Goal: Task Accomplishment & Management: Manage account settings

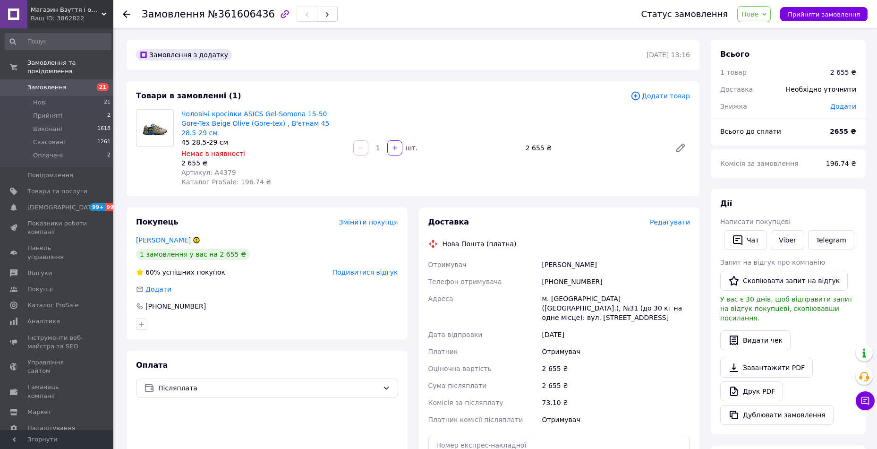
click at [45, 83] on span "Замовлення" at bounding box center [46, 87] width 39 height 9
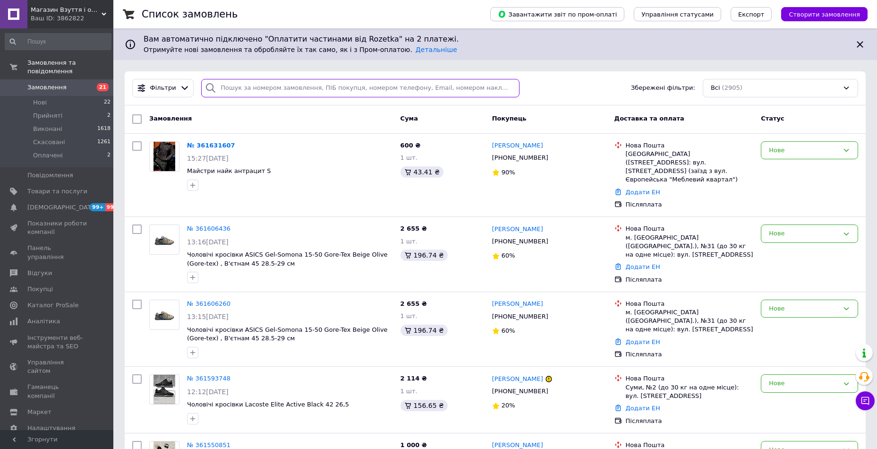
click at [248, 89] on input "search" at bounding box center [360, 88] width 318 height 18
paste input "361168098"
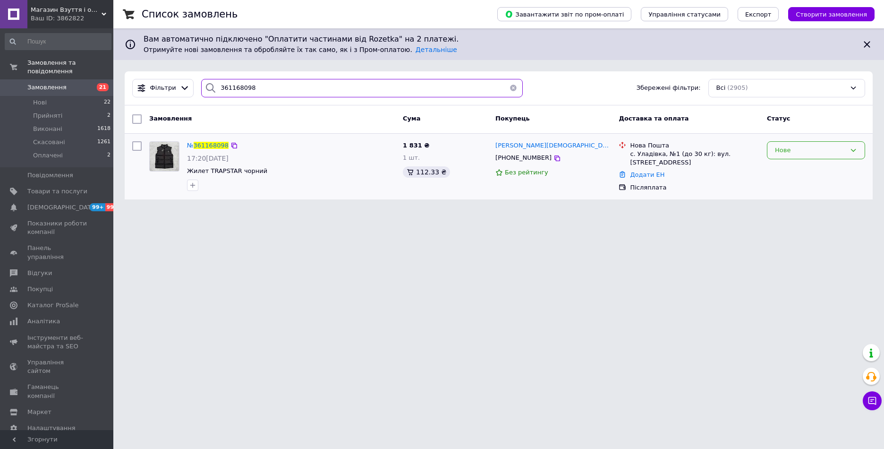
type input "361168098"
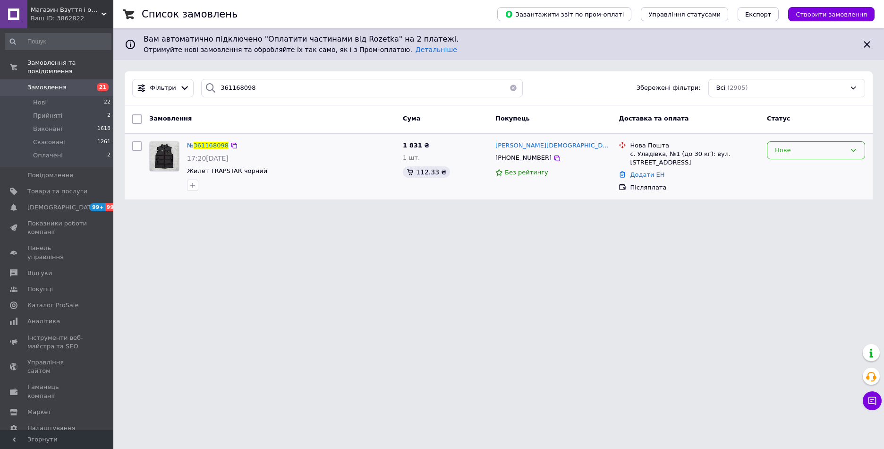
click at [783, 149] on div "Нове" at bounding box center [810, 150] width 71 height 10
click at [784, 169] on li "Прийнято" at bounding box center [816, 169] width 97 height 17
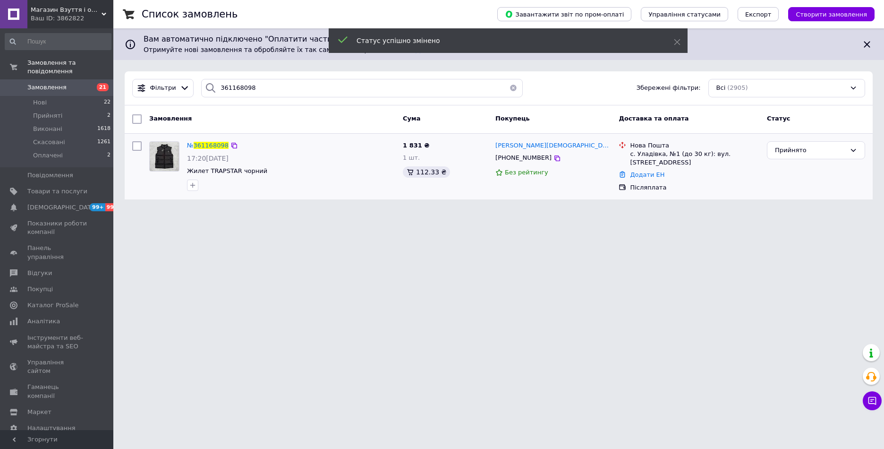
click at [793, 148] on div "Прийнято" at bounding box center [810, 150] width 71 height 10
click at [786, 171] on li "Виконано" at bounding box center [816, 169] width 97 height 17
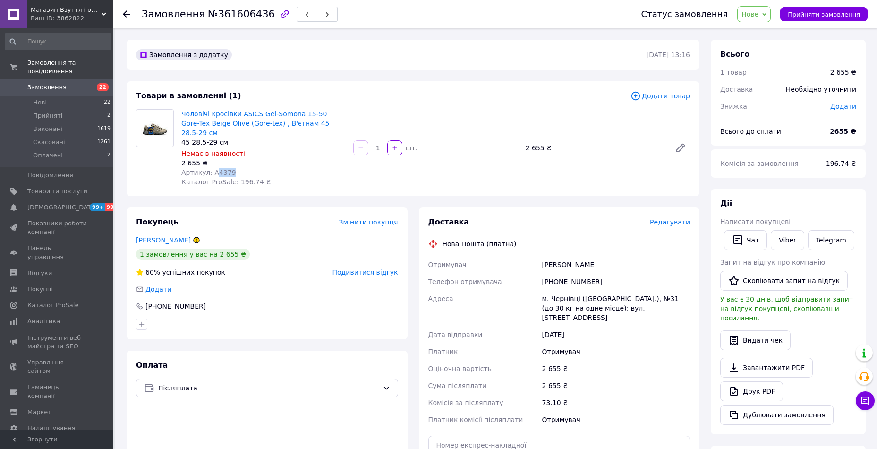
drag, startPoint x: 213, startPoint y: 162, endPoint x: 249, endPoint y: 161, distance: 35.9
click at [249, 168] on div "Артикул: А4379" at bounding box center [263, 172] width 164 height 9
copy span "4379"
click at [759, 16] on span "Нове" at bounding box center [750, 14] width 17 height 8
click at [772, 62] on li "Скасовано" at bounding box center [759, 61] width 43 height 14
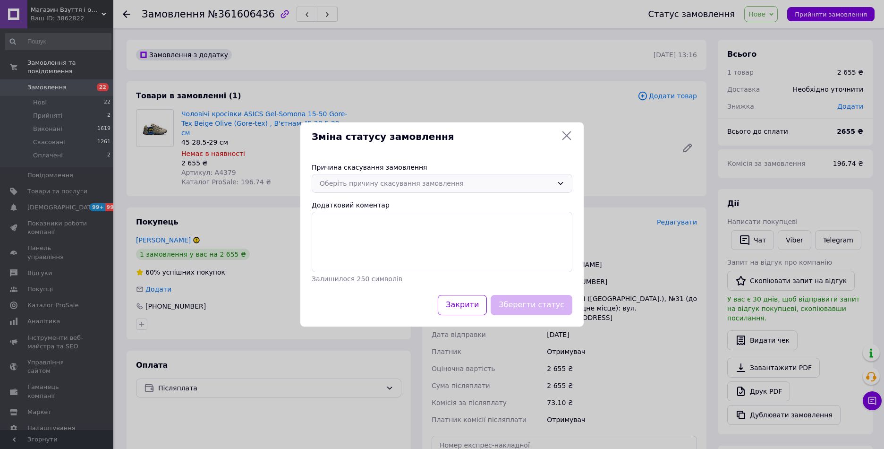
click at [458, 181] on div "Оберіть причину скасування замовлення" at bounding box center [436, 183] width 233 height 10
click at [566, 136] on icon at bounding box center [567, 135] width 9 height 9
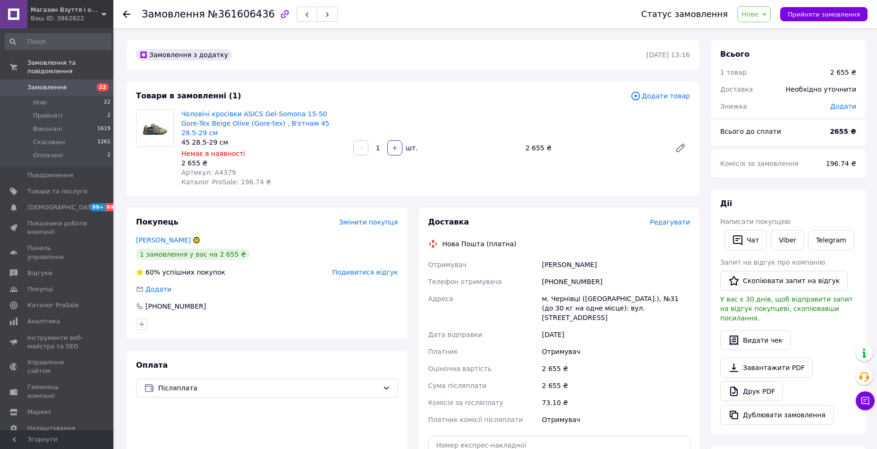
click at [68, 83] on span "Замовлення" at bounding box center [57, 87] width 60 height 9
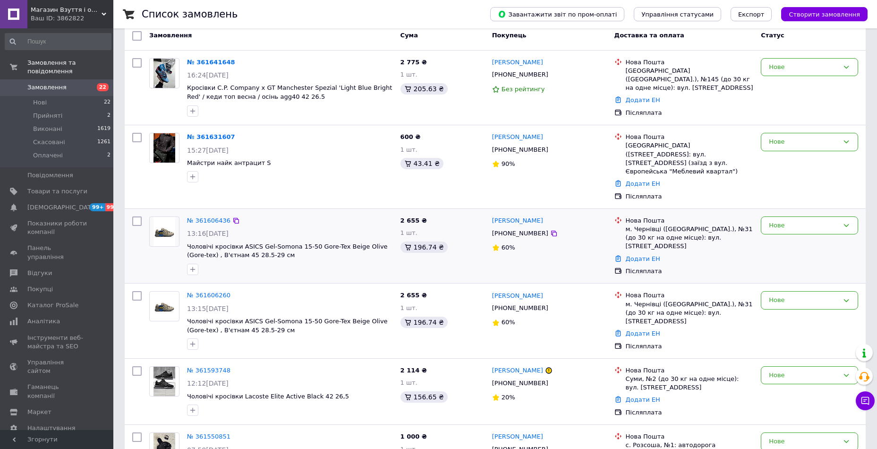
scroll to position [94, 0]
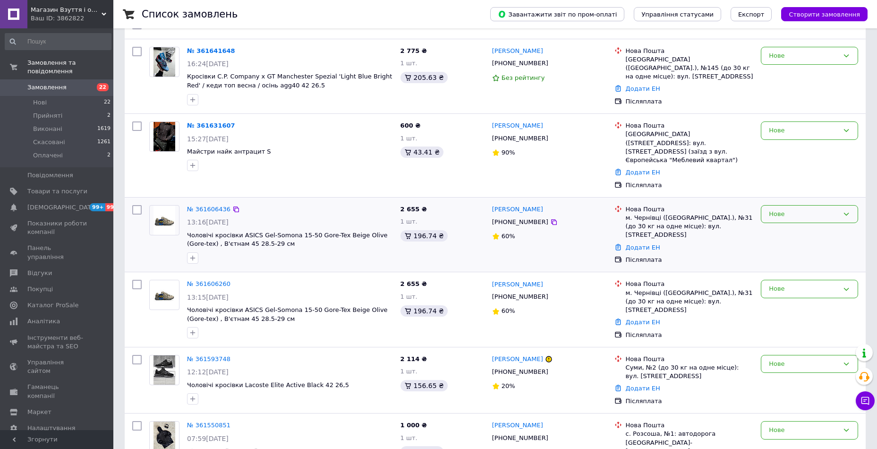
click at [798, 209] on div "Нове" at bounding box center [804, 214] width 70 height 10
click at [782, 260] on li "Скасовано" at bounding box center [809, 268] width 96 height 17
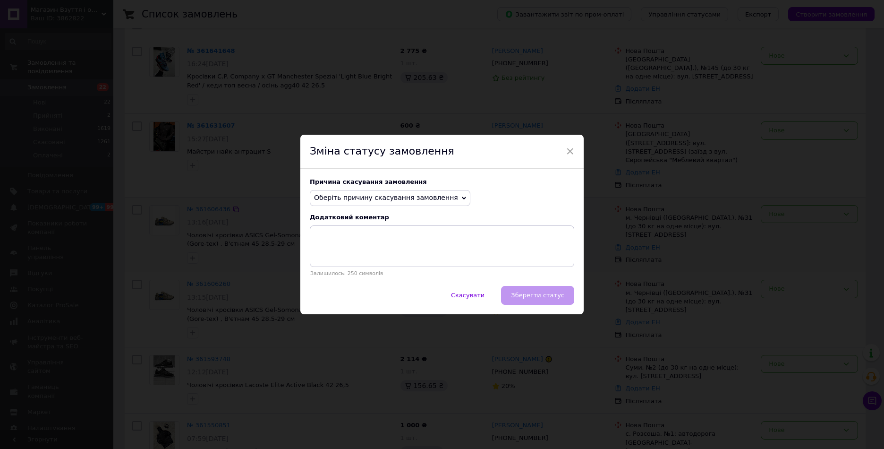
click at [387, 197] on span "Оберіть причину скасування замовлення" at bounding box center [386, 198] width 144 height 8
click at [354, 273] on li "Замовлення-дублікат" at bounding box center [390, 269] width 160 height 13
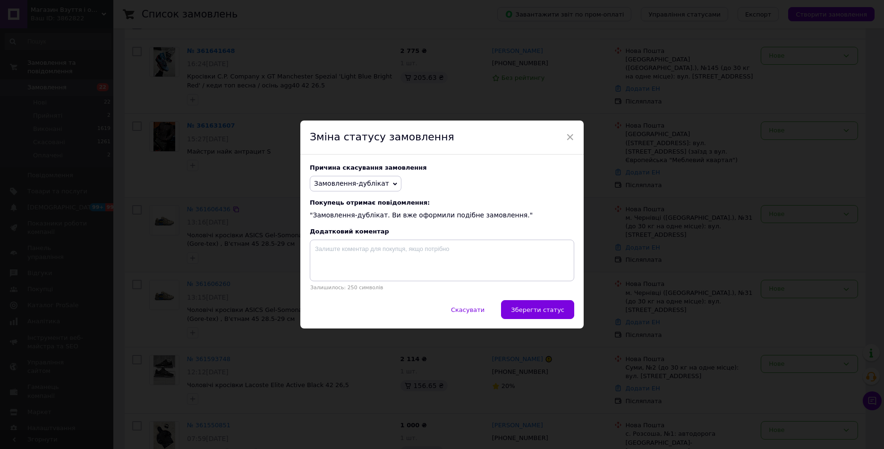
click at [539, 312] on span "Зберегти статус" at bounding box center [537, 309] width 53 height 7
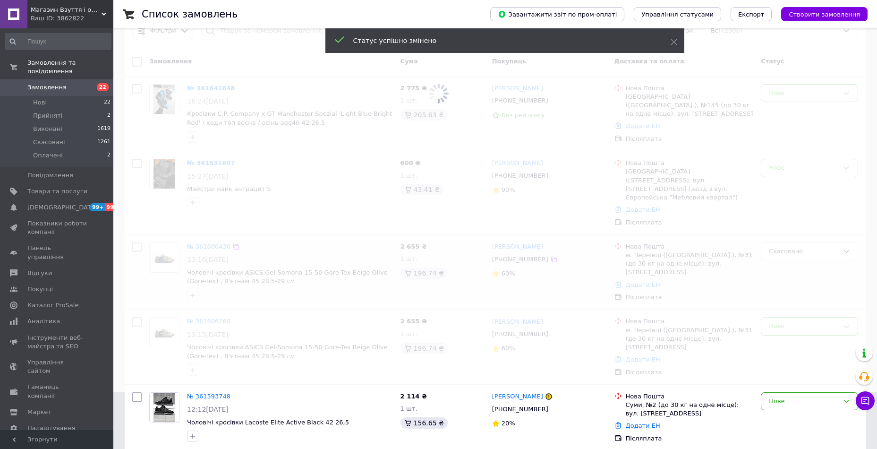
scroll to position [0, 0]
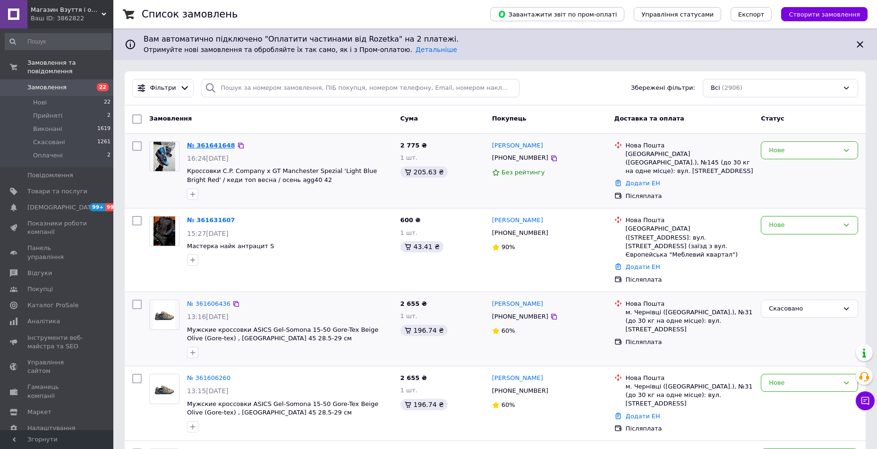
click at [209, 146] on link "№ 361641648" at bounding box center [211, 145] width 48 height 7
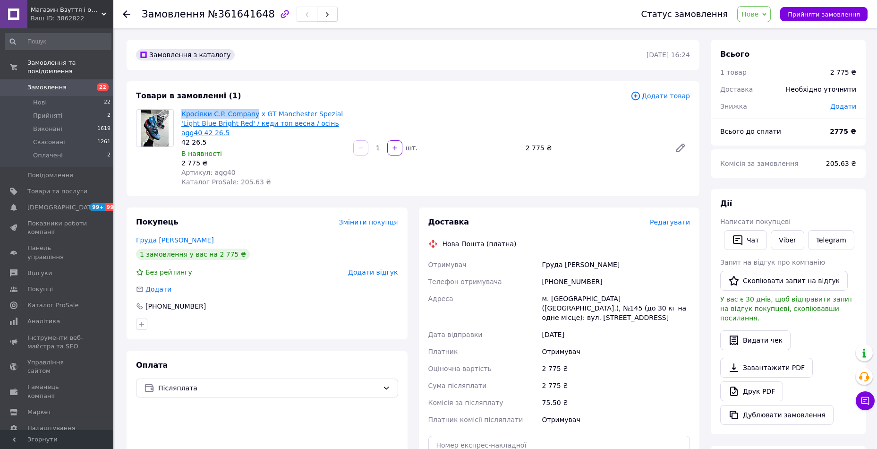
drag, startPoint x: 180, startPoint y: 111, endPoint x: 251, endPoint y: 113, distance: 70.9
click at [251, 113] on div "Кросівки C.P. Company x GT Manchester Spezial 'Light Blue Bright Red' / кеди то…" at bounding box center [264, 147] width 172 height 81
copy link "Кросівки C.P. Company"
click at [221, 169] on span "Артикул: agg40" at bounding box center [208, 173] width 54 height 8
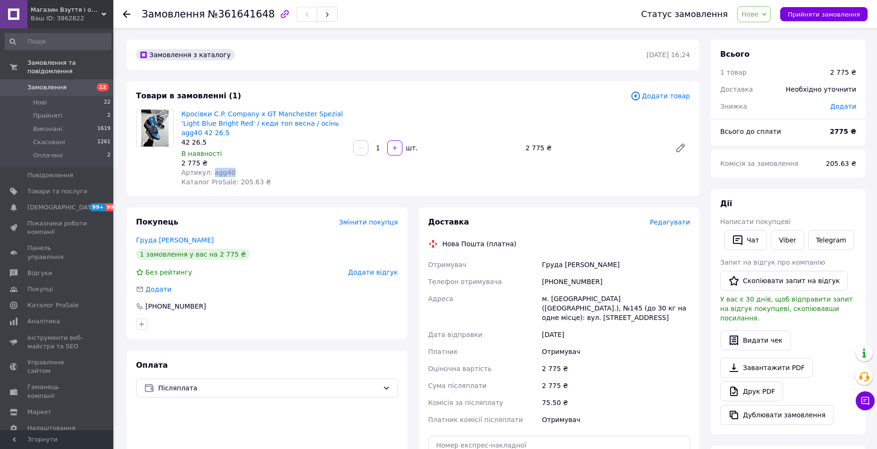
copy span "agg40"
click at [377, 268] on span "Додати відгук" at bounding box center [373, 272] width 50 height 8
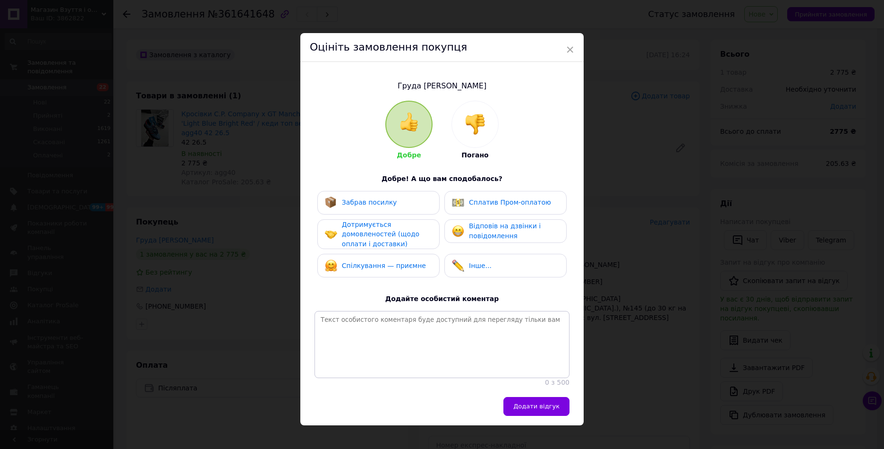
drag, startPoint x: 469, startPoint y: 125, endPoint x: 491, endPoint y: 176, distance: 55.0
click at [469, 125] on img at bounding box center [475, 124] width 21 height 21
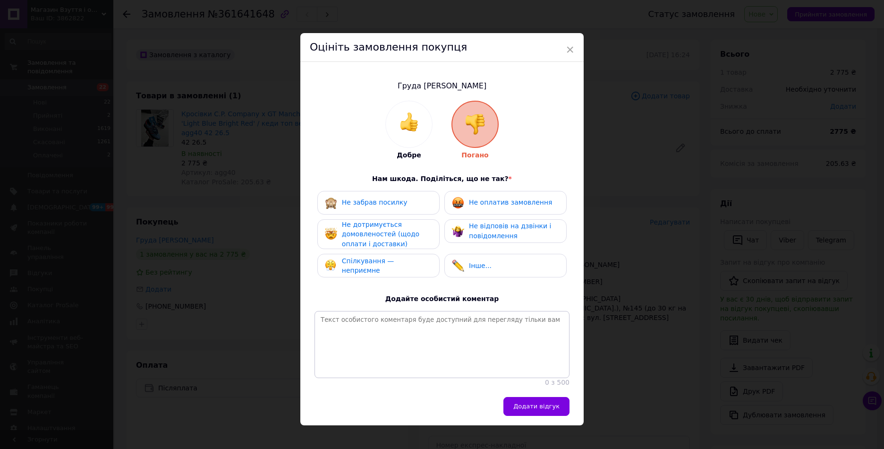
drag, startPoint x: 491, startPoint y: 205, endPoint x: 492, endPoint y: 216, distance: 11.8
click at [491, 207] on div "Не оплатив замовлення" at bounding box center [502, 202] width 100 height 12
drag, startPoint x: 491, startPoint y: 231, endPoint x: 504, endPoint y: 292, distance: 63.3
click at [491, 231] on span "Не відповів на дзвінки і повідомлення" at bounding box center [510, 230] width 82 height 17
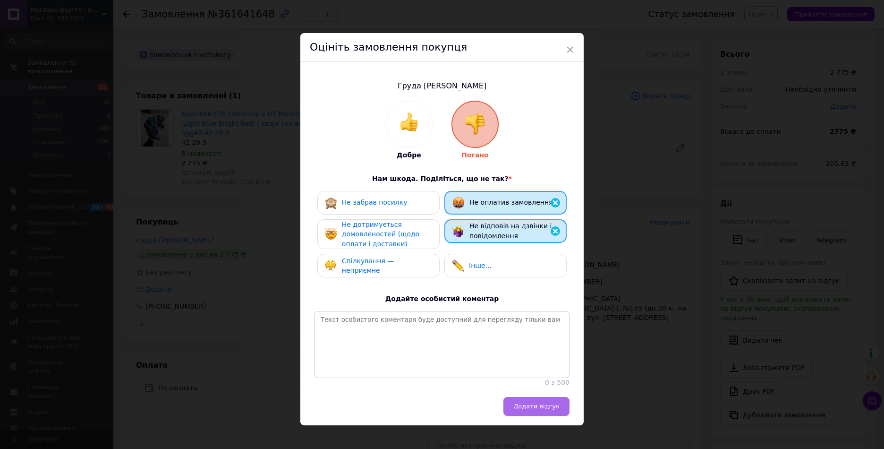
click at [545, 410] on span "Додати відгук" at bounding box center [536, 405] width 46 height 7
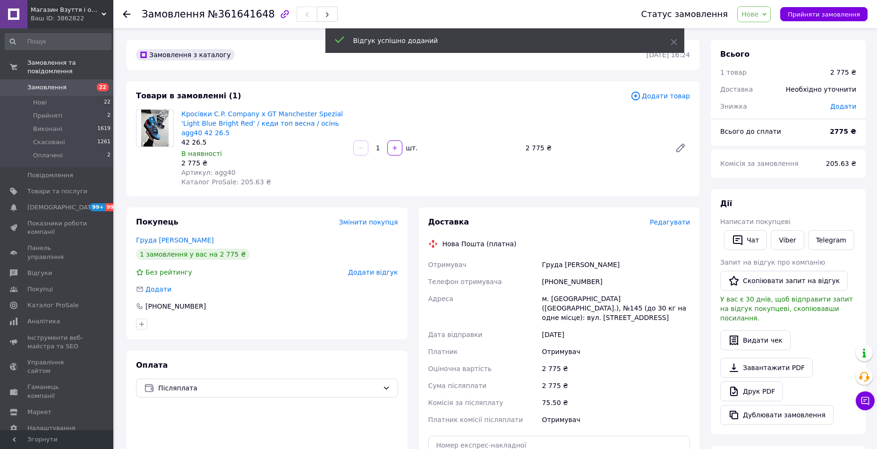
click at [51, 83] on span "Замовлення" at bounding box center [46, 87] width 39 height 9
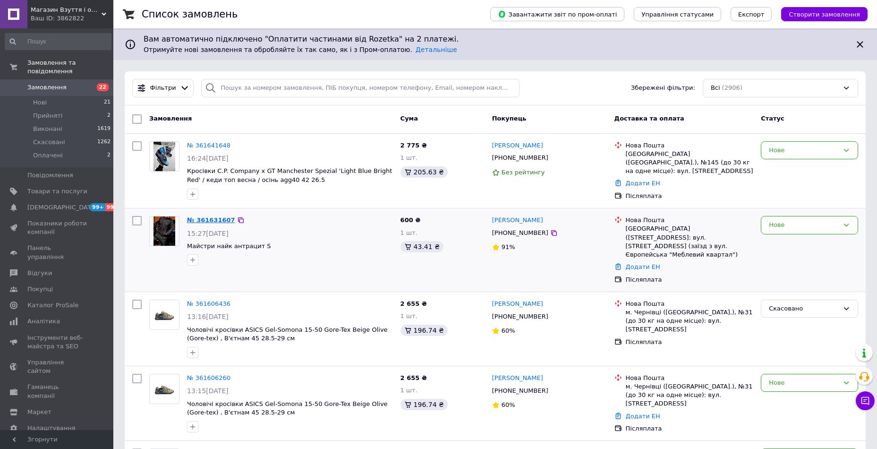
click at [199, 219] on link "№ 361631607" at bounding box center [211, 219] width 48 height 7
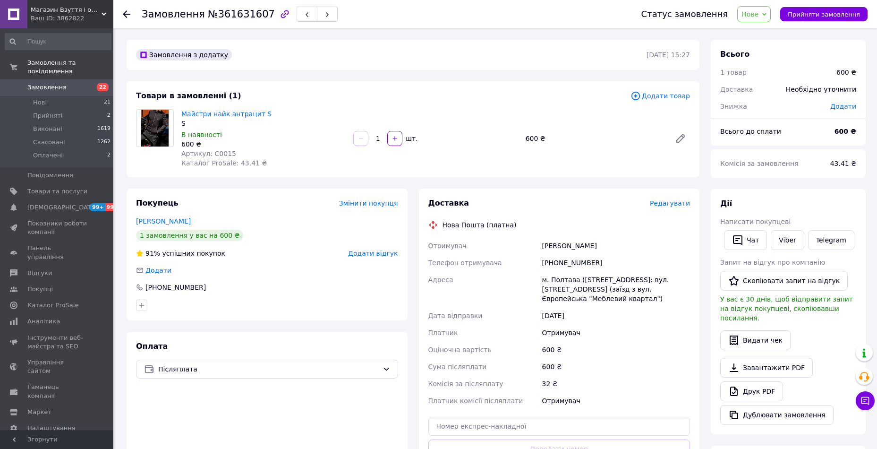
click at [221, 153] on span "Артикул: C0015" at bounding box center [208, 154] width 55 height 8
drag, startPoint x: 221, startPoint y: 153, endPoint x: 213, endPoint y: 142, distance: 13.5
click at [221, 153] on span "Артикул: C0015" at bounding box center [208, 154] width 55 height 8
copy span "C0015"
click at [783, 243] on link "Viber" at bounding box center [787, 240] width 33 height 20
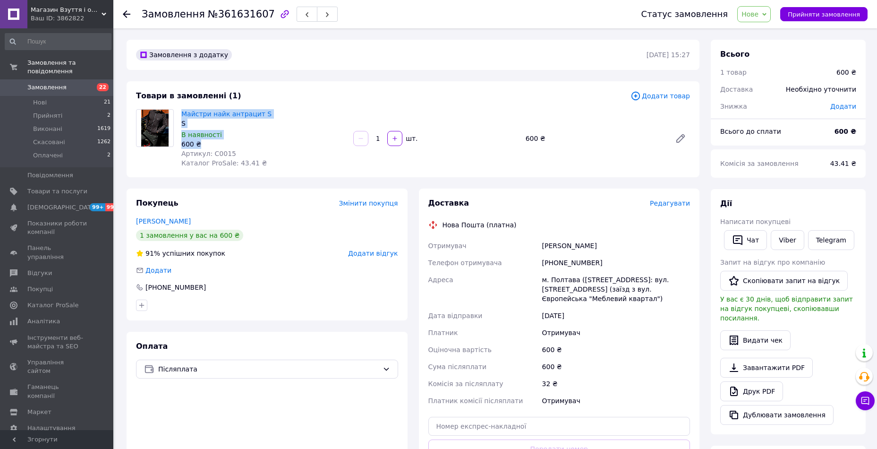
drag, startPoint x: 180, startPoint y: 115, endPoint x: 203, endPoint y: 144, distance: 36.7
click at [203, 144] on div "Майстри найк антрацит S S В наявності 600 ₴ Артикул: C0015 Каталог ProSale: 43.…" at bounding box center [264, 138] width 172 height 62
copy div "Майстри найк антрацит S S В наявності 600 ₴"
click at [64, 83] on span "Замовлення" at bounding box center [57, 87] width 60 height 9
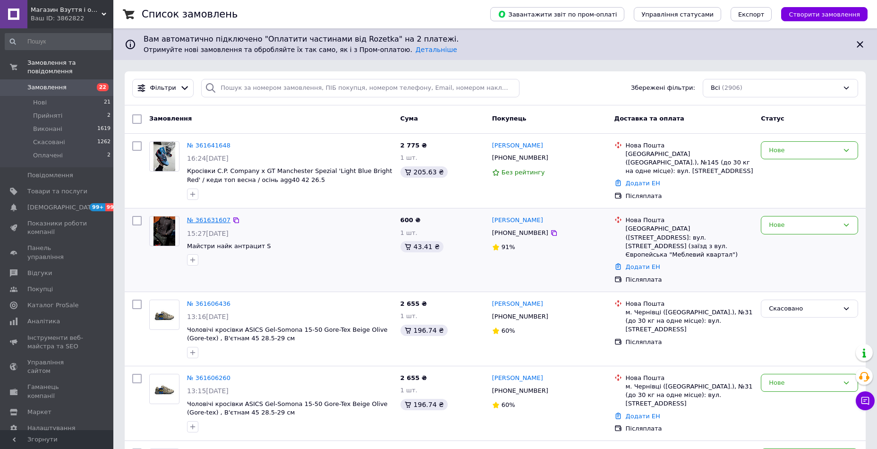
click at [207, 219] on link "№ 361631607" at bounding box center [208, 219] width 43 height 7
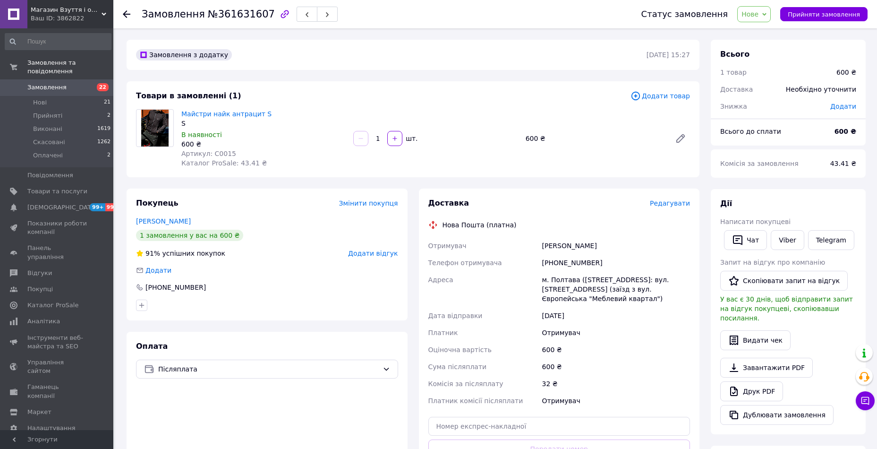
drag, startPoint x: 429, startPoint y: 246, endPoint x: 633, endPoint y: 297, distance: 210.5
click at [633, 297] on div "Доставка Редагувати Нова Пошта (платна) Отримувач [PERSON_NAME] Телефон отримув…" at bounding box center [559, 348] width 281 height 321
copy div "Отримувач [PERSON_NAME] Телефон отримувача [PHONE_NUMBER] Адреса м. [GEOGRAPHIC…"
click at [49, 84] on link "Замовлення 22" at bounding box center [58, 87] width 116 height 16
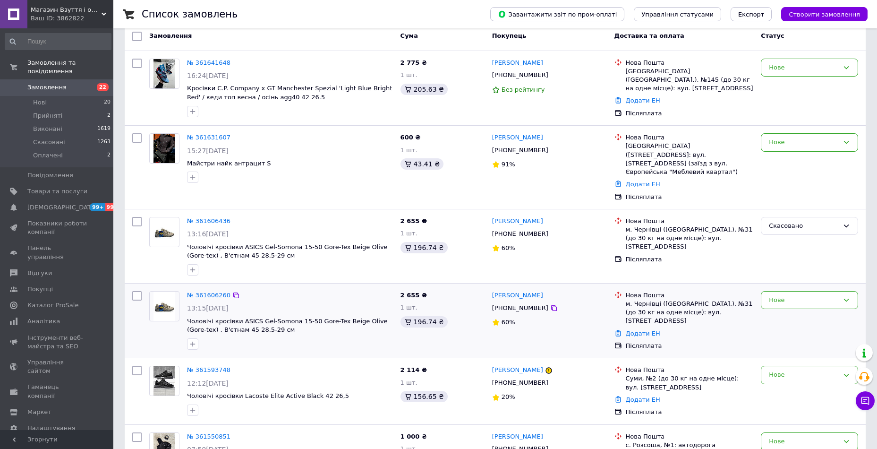
scroll to position [94, 0]
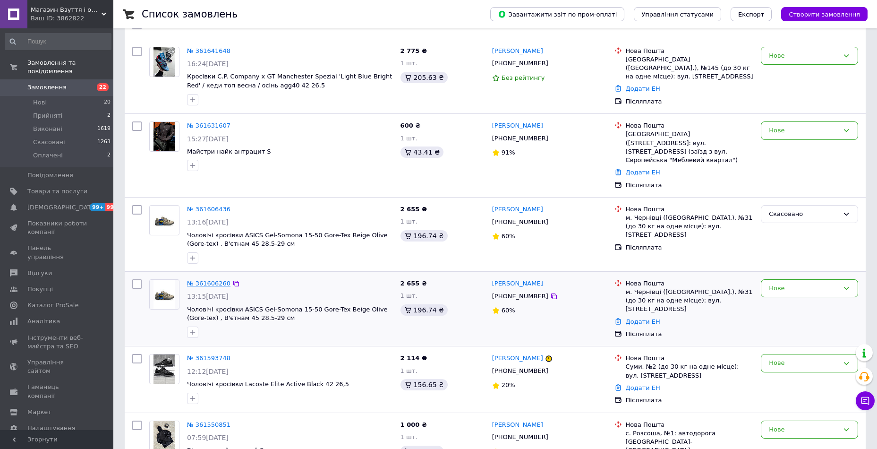
click at [210, 280] on link "№ 361606260" at bounding box center [208, 283] width 43 height 7
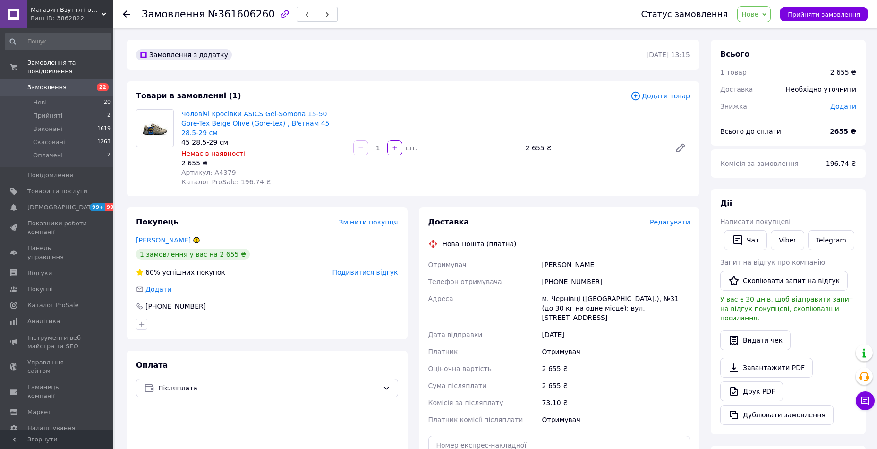
click at [771, 19] on span "Нове" at bounding box center [754, 14] width 34 height 16
click at [760, 63] on li "Скасовано" at bounding box center [759, 61] width 43 height 14
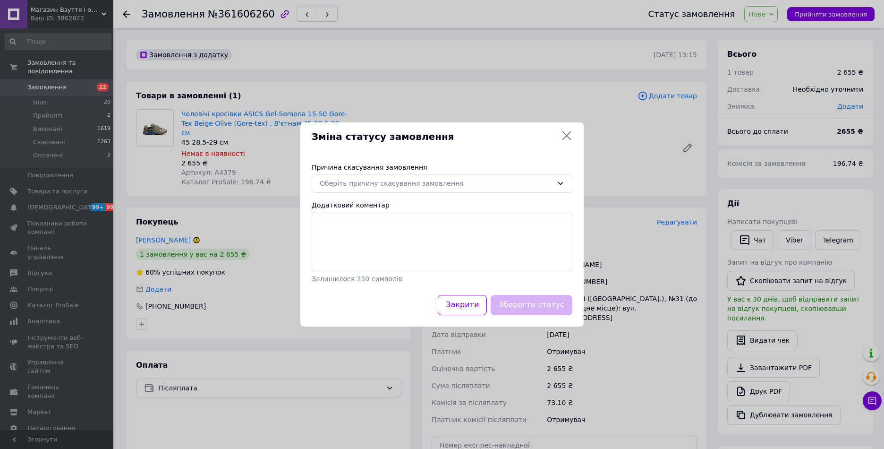
click at [338, 193] on div "Причина скасування замовлення Оберіть причину скасування замовлення Додатковий …" at bounding box center [441, 223] width 283 height 144
click at [339, 186] on div "Оберіть причину скасування замовлення" at bounding box center [436, 183] width 233 height 10
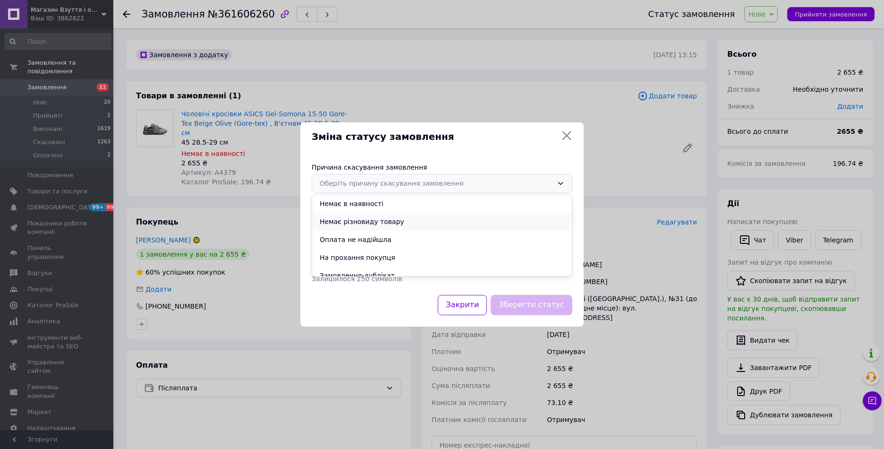
click at [345, 223] on li "Немає різновиду товару" at bounding box center [442, 222] width 260 height 18
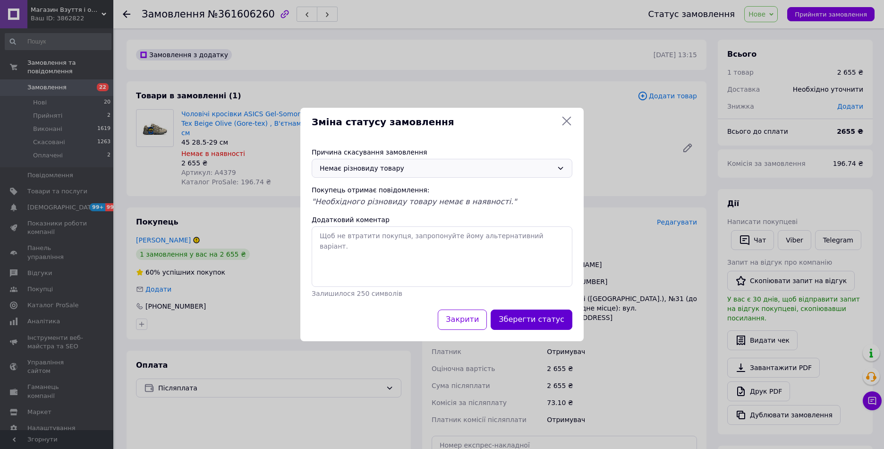
click at [540, 318] on button "Зберегти статус" at bounding box center [532, 319] width 82 height 20
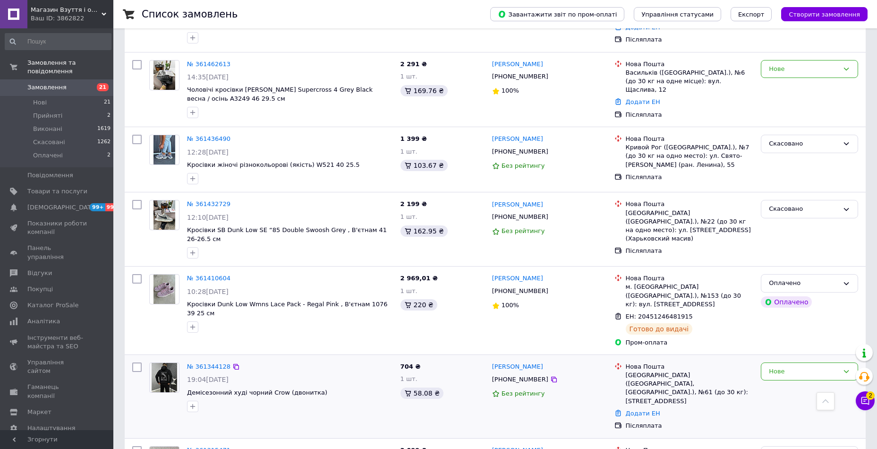
scroll to position [709, 0]
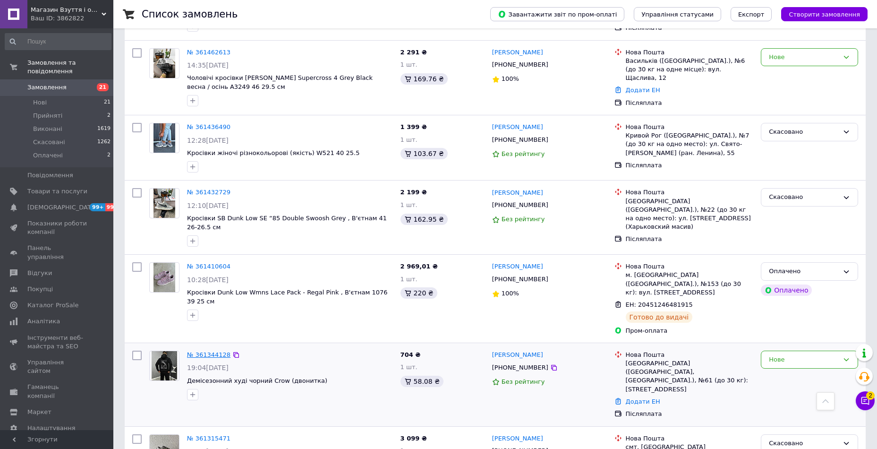
click at [211, 351] on link "№ 361344128" at bounding box center [208, 354] width 43 height 7
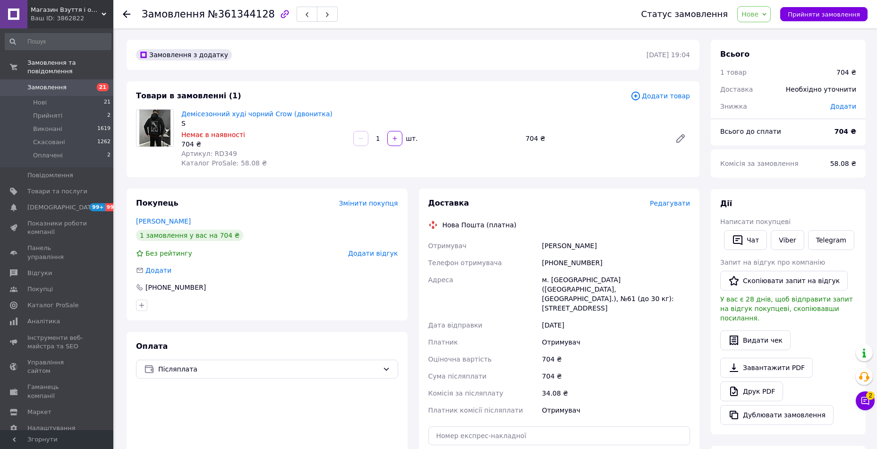
drag, startPoint x: 678, startPoint y: 183, endPoint x: 654, endPoint y: 189, distance: 24.3
click at [678, 183] on div "Замовлення з додатку 10.09.2025 | 19:04 Товари в замовленні (1) Додати товар Де…" at bounding box center [413, 351] width 584 height 623
click at [379, 253] on span "Додати відгук" at bounding box center [373, 253] width 50 height 8
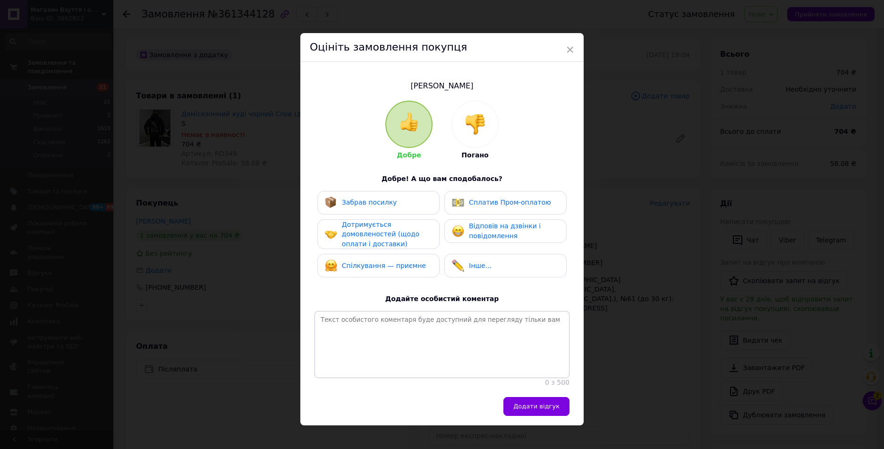
drag, startPoint x: 462, startPoint y: 132, endPoint x: 473, endPoint y: 146, distance: 17.6
click at [463, 132] on div at bounding box center [475, 124] width 46 height 46
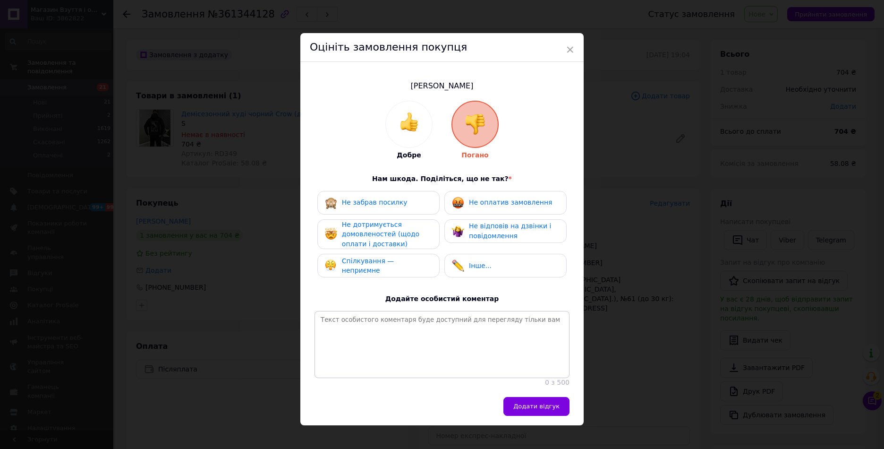
drag, startPoint x: 478, startPoint y: 197, endPoint x: 476, endPoint y: 234, distance: 36.4
click at [478, 204] on span "Не оплатив замовлення" at bounding box center [510, 202] width 83 height 8
click at [475, 235] on span "Не відповів на дзвінки і повідомлення" at bounding box center [510, 230] width 82 height 17
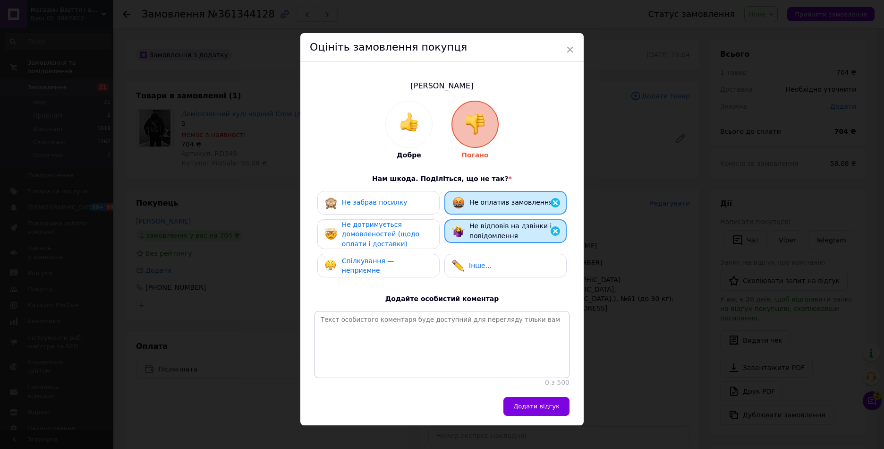
drag, startPoint x: 407, startPoint y: 229, endPoint x: 407, endPoint y: 251, distance: 22.2
click at [406, 229] on span "Не дотримується домовленостей (щодо оплати і доставки)" at bounding box center [380, 234] width 77 height 27
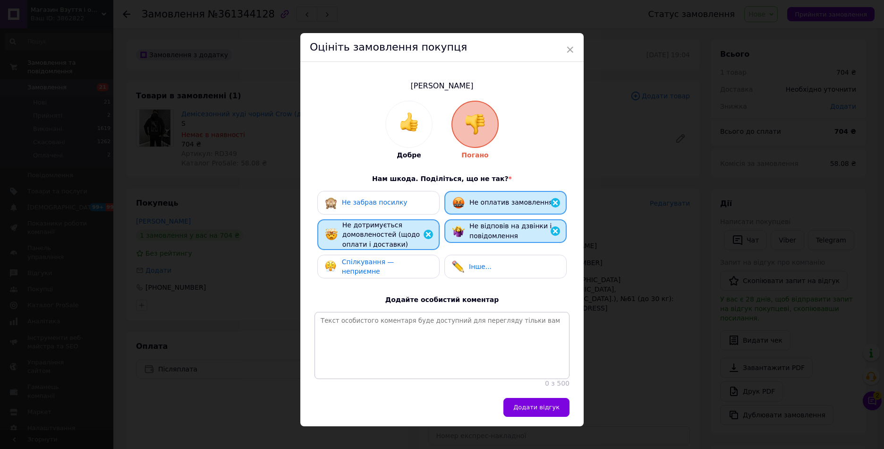
click at [407, 259] on div "Спілкування — неприємне" at bounding box center [378, 267] width 122 height 24
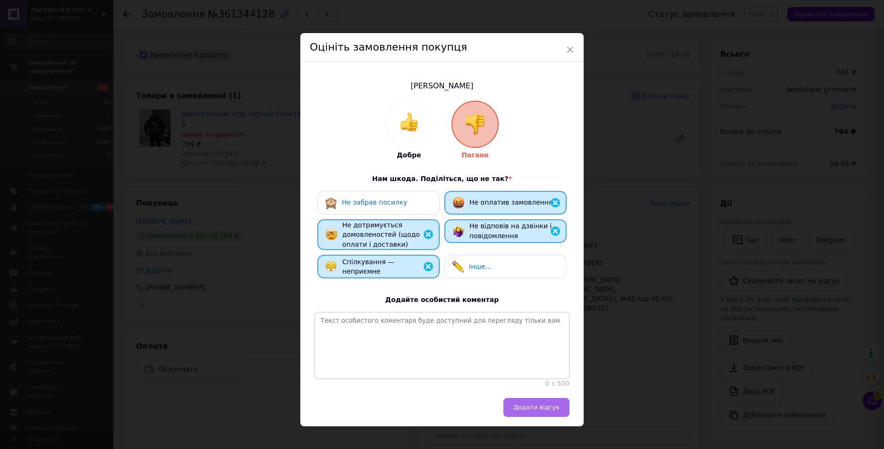
click at [536, 410] on span "Додати відгук" at bounding box center [536, 406] width 46 height 7
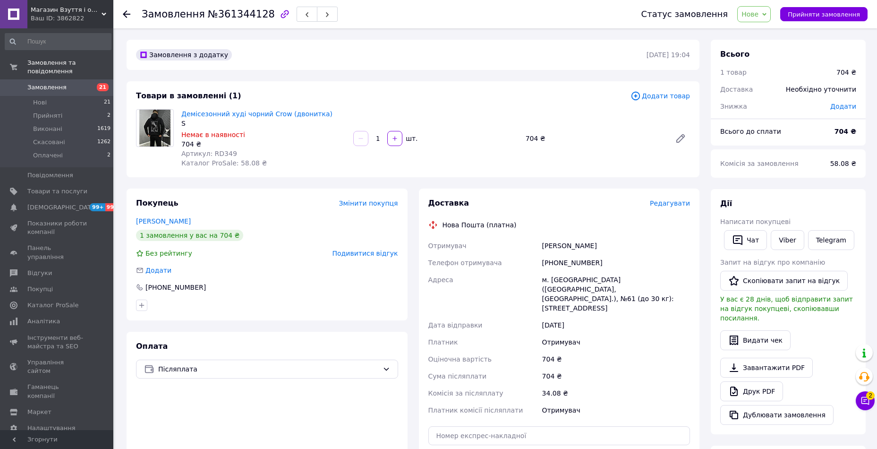
click at [699, 190] on div "Доставка Редагувати Нова Пошта (платна) Отримувач Дмитренко Катерина Телефон от…" at bounding box center [559, 353] width 281 height 331
click at [868, 399] on span "2" at bounding box center [870, 395] width 9 height 9
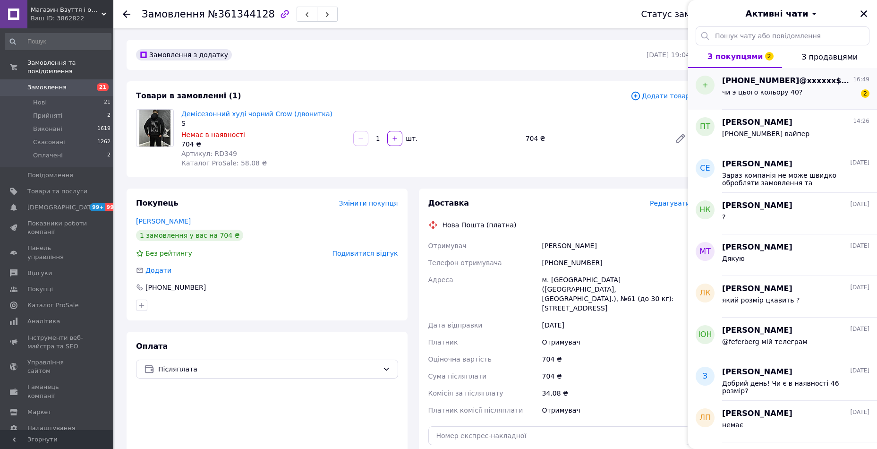
click at [786, 90] on span "чи э цього кольору 40?" at bounding box center [762, 92] width 80 height 8
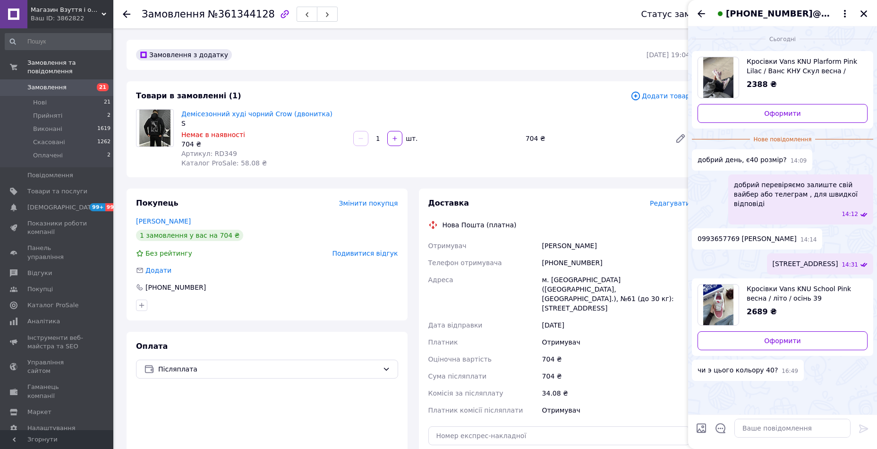
click at [785, 284] on span "Кросівки Vans KNU School Pink весна / літо / осінь 39" at bounding box center [803, 293] width 113 height 19
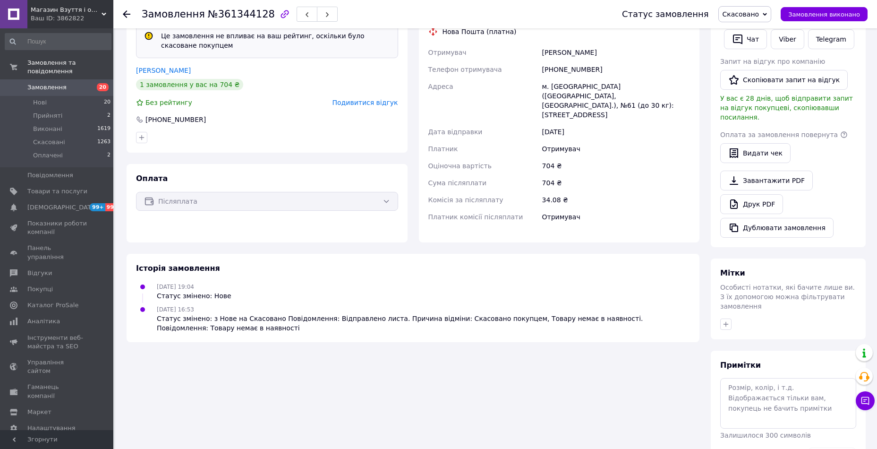
scroll to position [233, 0]
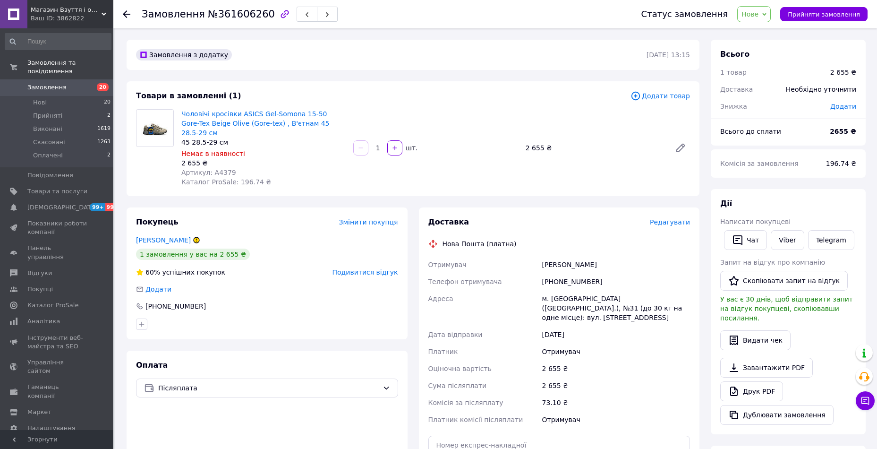
click at [762, 25] on div "Статус замовлення Нове Прийнято Виконано Скасовано Оплачено Прийняти замовлення" at bounding box center [745, 14] width 245 height 28
click at [762, 20] on span "Нове" at bounding box center [754, 14] width 34 height 16
click at [773, 57] on li "Скасовано" at bounding box center [759, 61] width 43 height 14
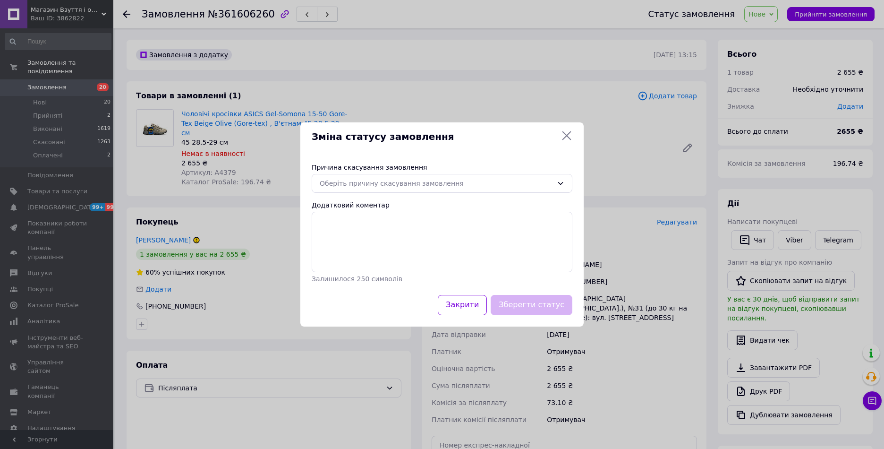
drag, startPoint x: 363, startPoint y: 183, endPoint x: 366, endPoint y: 193, distance: 9.9
click at [363, 185] on div "Оберіть причину скасування замовлення" at bounding box center [436, 183] width 233 height 10
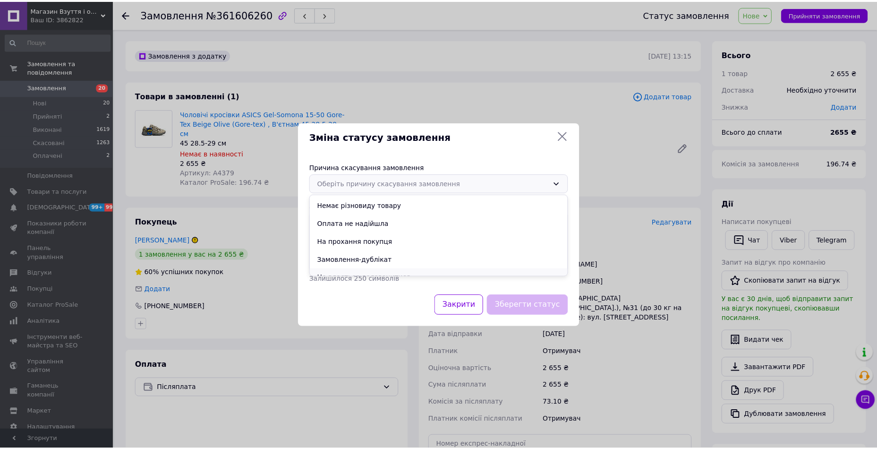
scroll to position [44, 0]
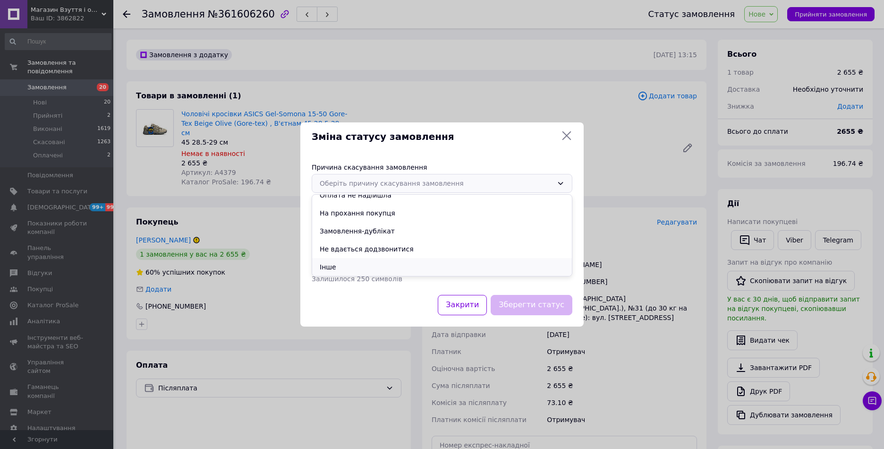
click at [347, 267] on li "Інше" at bounding box center [442, 267] width 260 height 18
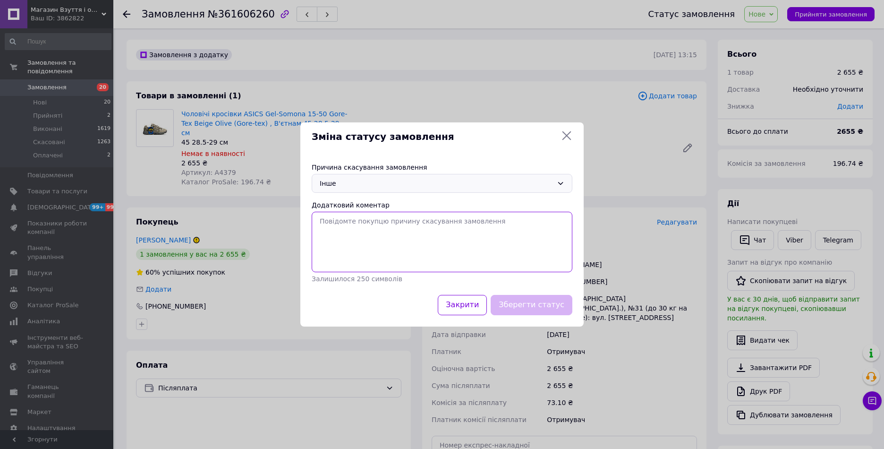
click at [364, 231] on textarea "Додатковий коментар" at bounding box center [442, 242] width 261 height 60
type textarea "2"
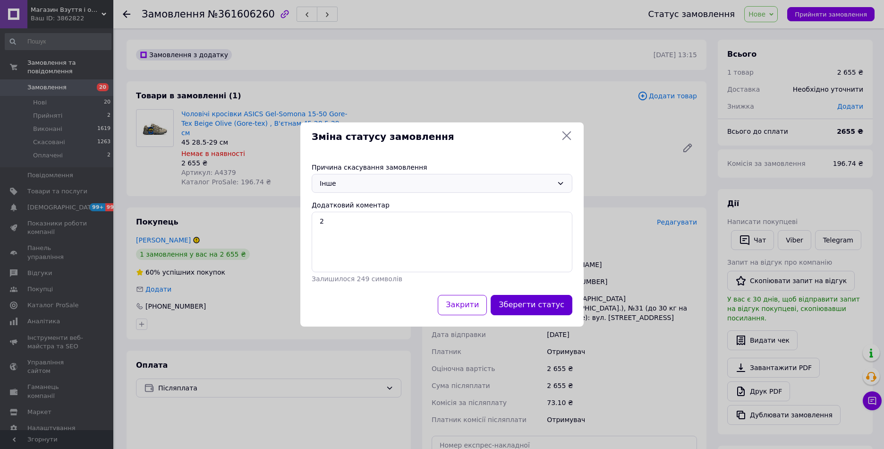
click at [550, 303] on button "Зберегти статус" at bounding box center [532, 305] width 82 height 20
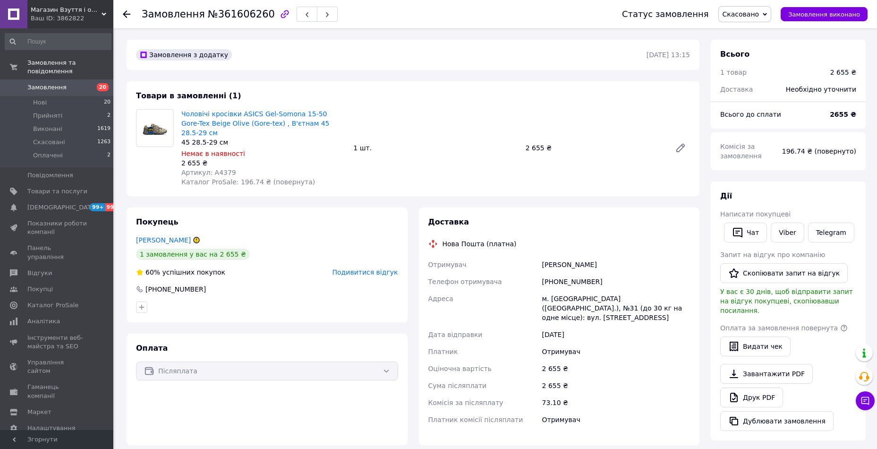
click at [43, 83] on span "Замовлення" at bounding box center [46, 87] width 39 height 9
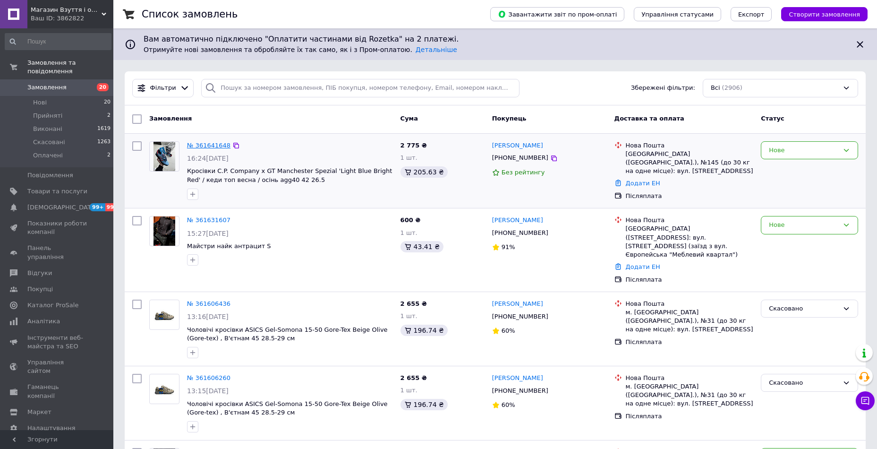
click at [212, 145] on link "№ 361641648" at bounding box center [208, 145] width 43 height 7
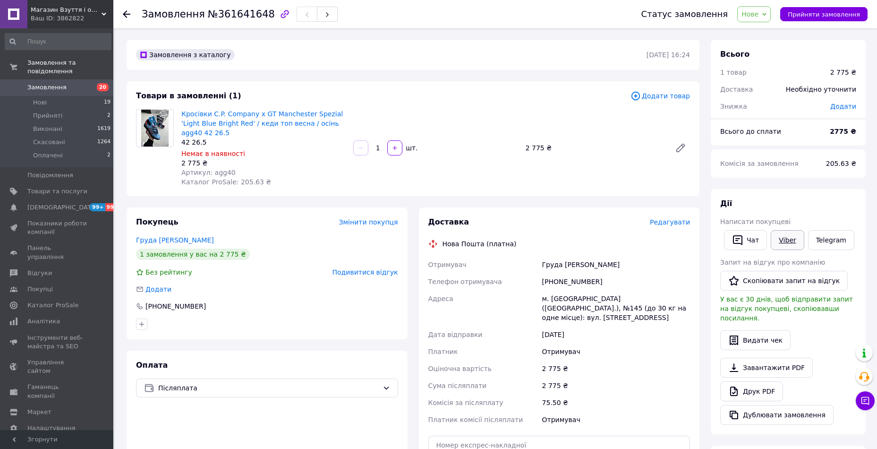
click at [786, 244] on link "Viber" at bounding box center [787, 240] width 33 height 20
click at [415, 431] on div "Доставка Редагувати Нова Пошта (платна) Отримувач Груда [PERSON_NAME] отримувач…" at bounding box center [559, 367] width 292 height 321
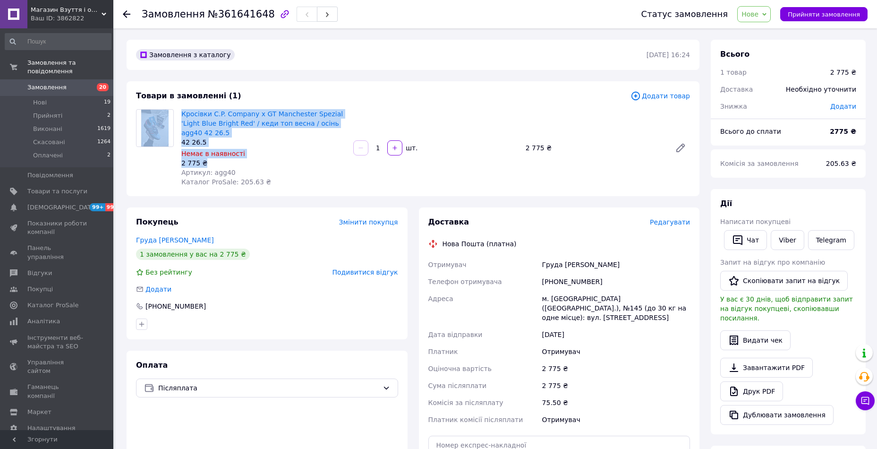
drag, startPoint x: 177, startPoint y: 111, endPoint x: 208, endPoint y: 150, distance: 50.5
click at [208, 150] on div "Кросівки C.P. Company x GT Manchester Spezial 'Light Blue Bright Red' / кеди то…" at bounding box center [413, 147] width 562 height 77
copy div "Кросівки C.P. Company x GT Manchester Spezial 'Light Blue Bright Red' / кеди то…"
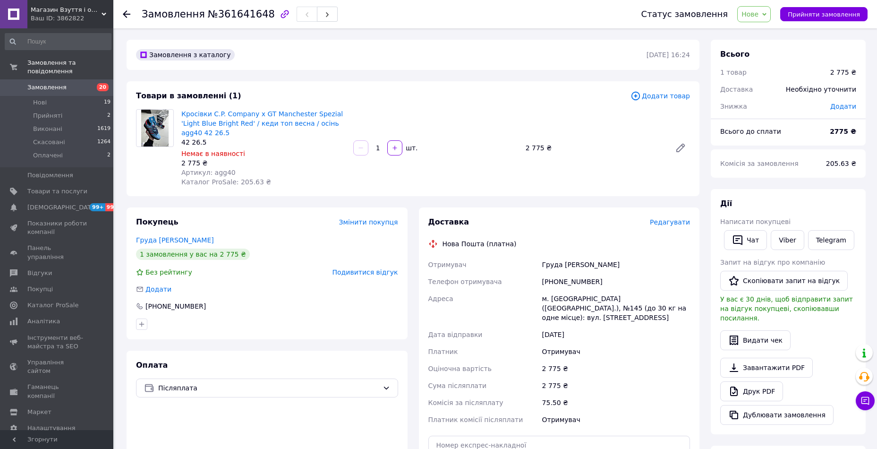
click at [694, 41] on div "Замовлення з каталогу [DATE] 16:24" at bounding box center [413, 55] width 573 height 30
click at [51, 83] on span "Замовлення" at bounding box center [46, 87] width 39 height 9
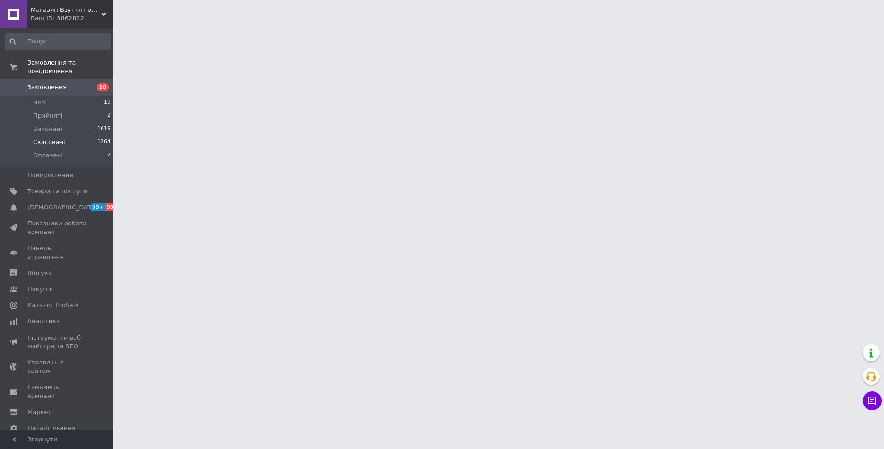
click at [49, 138] on span "Скасовані" at bounding box center [49, 142] width 32 height 9
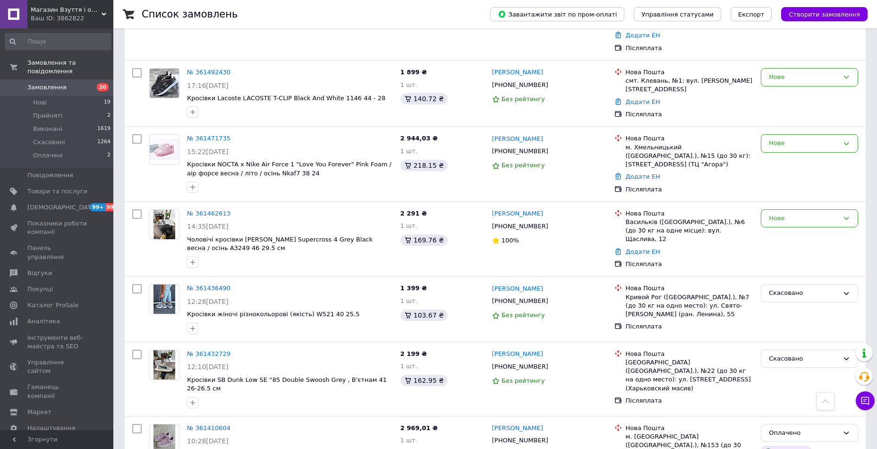
scroll to position [567, 0]
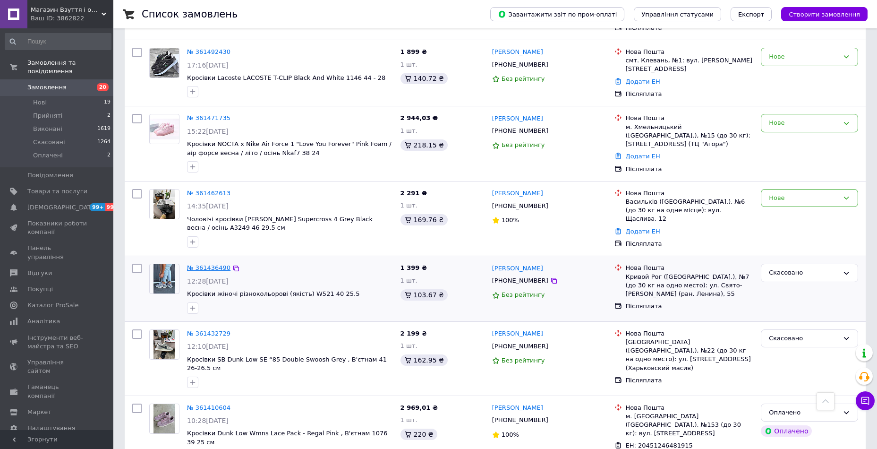
click at [197, 264] on link "№ 361436490" at bounding box center [208, 267] width 43 height 7
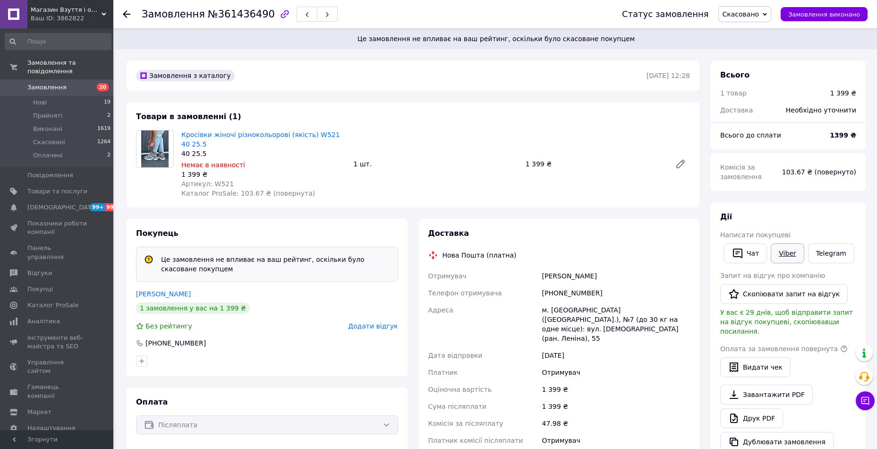
click at [779, 255] on link "Viber" at bounding box center [787, 253] width 33 height 20
click at [701, 266] on div "Доставка Нова Пошта (платна) Отримувач Шатунова Ольга Телефон отримувача +38096…" at bounding box center [559, 342] width 292 height 247
click at [556, 267] on div "Шатунова Ольга" at bounding box center [616, 275] width 152 height 17
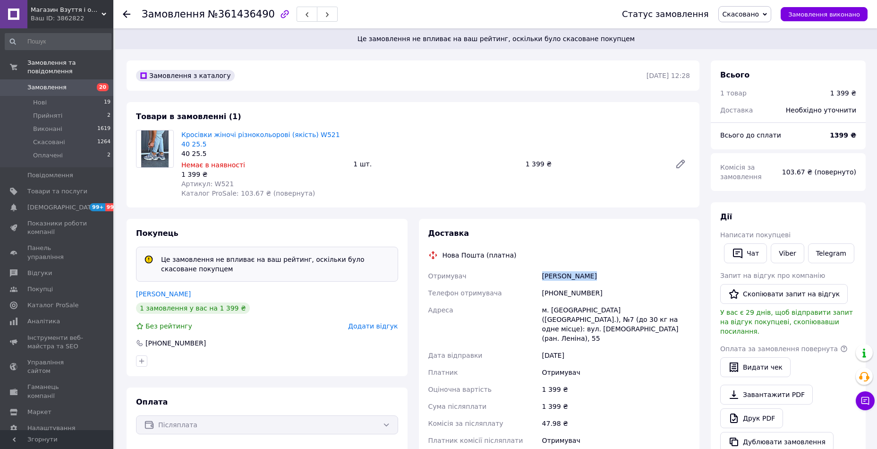
copy div "Шатунова Ольга"
click at [562, 284] on div "[PHONE_NUMBER]" at bounding box center [616, 292] width 152 height 17
copy div "380968411606"
click at [559, 301] on div "м. Кривий Ріг (Дніпропетровська обл.), №7 (до 30 кг на одне місце): вул. Свято-…" at bounding box center [616, 323] width 152 height 45
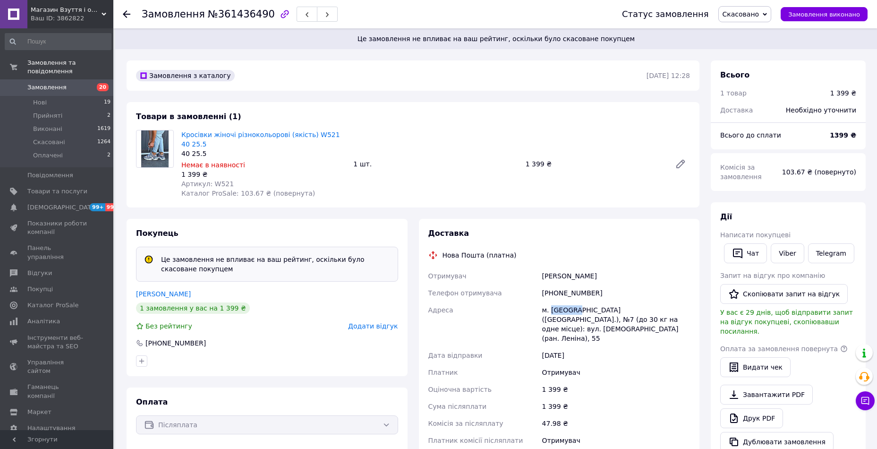
click at [559, 301] on div "м. Кривий Ріг (Дніпропетровська обл.), №7 (до 30 кг на одне місце): вул. Свято-…" at bounding box center [616, 323] width 152 height 45
copy div "Кривий"
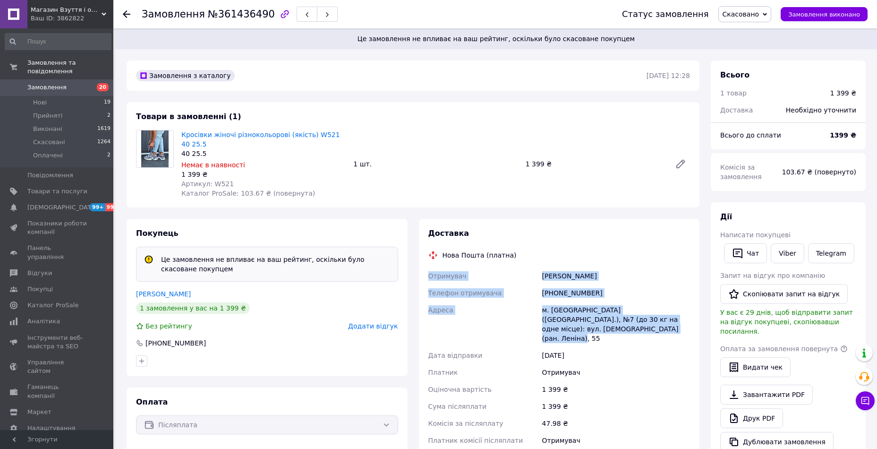
drag, startPoint x: 428, startPoint y: 265, endPoint x: 598, endPoint y: 323, distance: 179.4
click at [598, 323] on div "Отримувач Шатунова Ольга Телефон отримувача +380968411606 Адреса м. Кривий Ріг …" at bounding box center [560, 357] width 266 height 181
copy div "Отримувач Шатунова Ольга Телефон отримувача +380968411606 Адреса м. Кривий Ріг …"
click at [574, 284] on div "[PHONE_NUMBER]" at bounding box center [616, 292] width 152 height 17
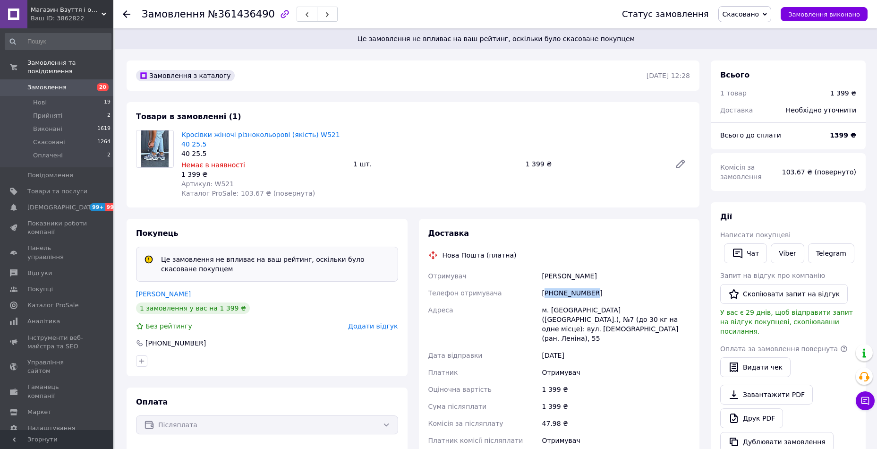
click at [574, 284] on div "[PHONE_NUMBER]" at bounding box center [616, 292] width 152 height 17
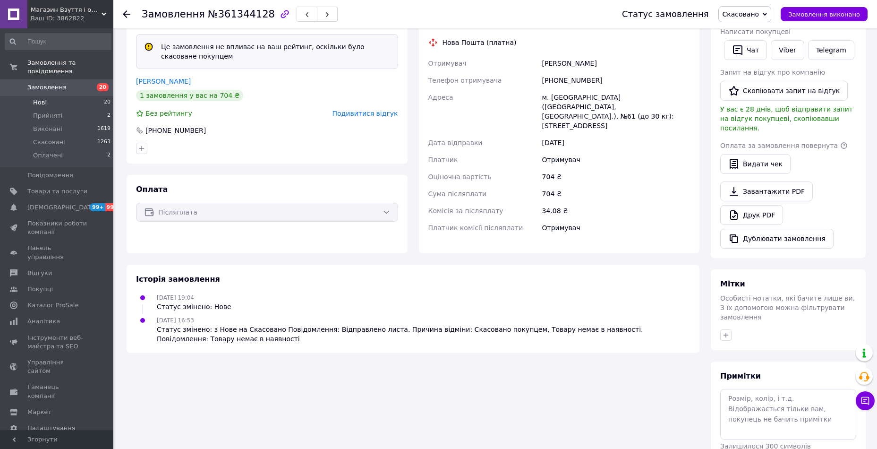
scroll to position [186, 0]
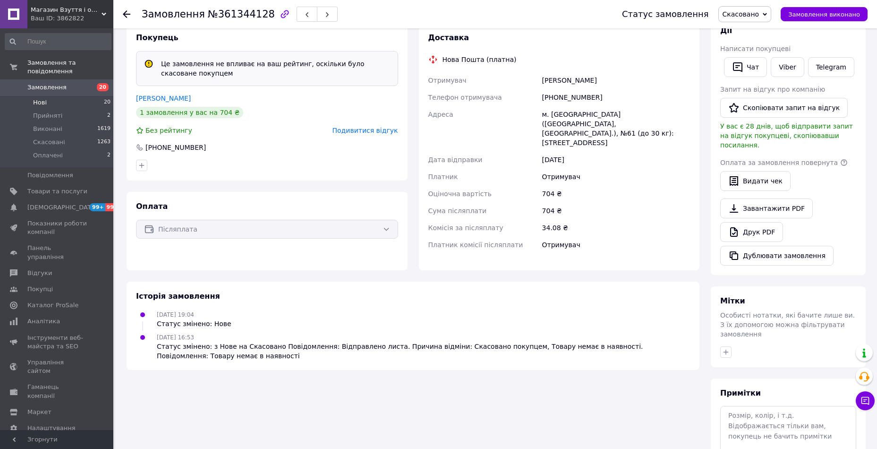
click at [40, 98] on span "Нові" at bounding box center [40, 102] width 14 height 9
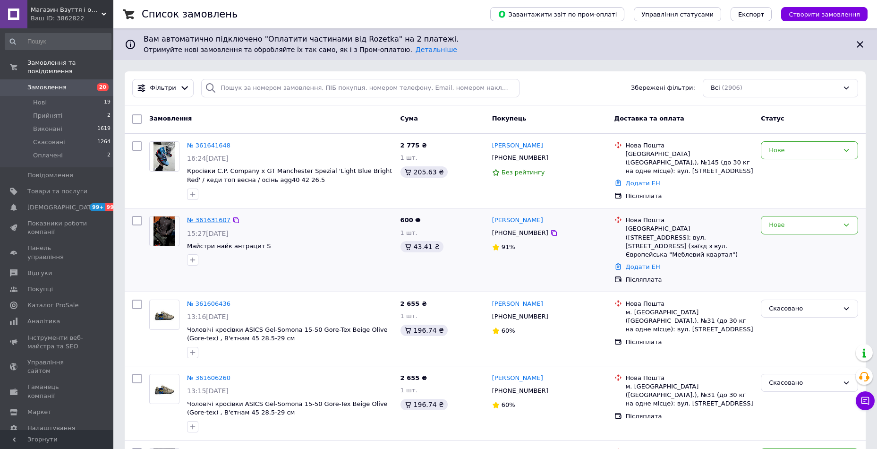
click at [212, 220] on link "№ 361631607" at bounding box center [208, 219] width 43 height 7
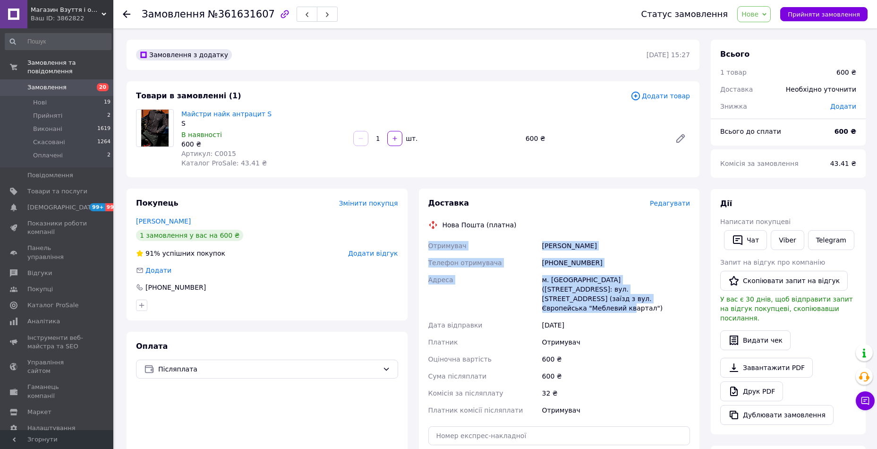
drag, startPoint x: 425, startPoint y: 245, endPoint x: 621, endPoint y: 305, distance: 205.0
click at [621, 305] on div "Доставка Редагувати Нова Пошта (платна) Отримувач [PERSON_NAME] Телефон отримув…" at bounding box center [559, 353] width 281 height 331
copy div "Отримувач [PERSON_NAME] Телефон отримувача [PHONE_NUMBER] Адреса м. [GEOGRAPHIC…"
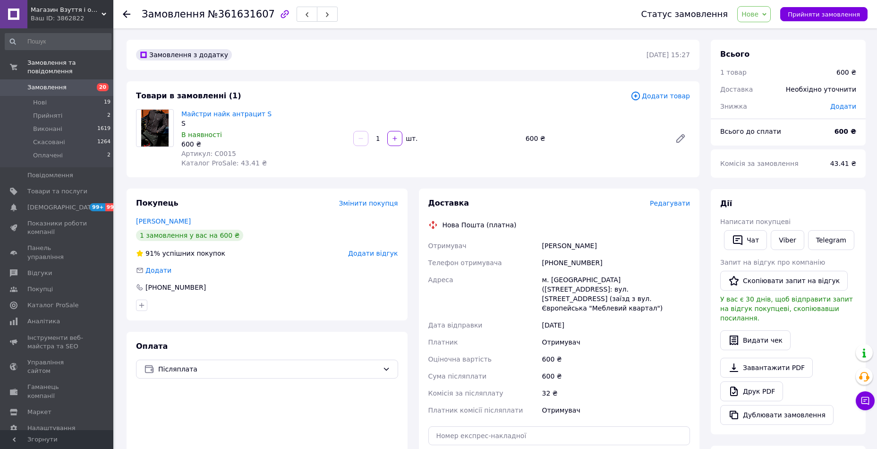
click at [690, 367] on div "600 ₴" at bounding box center [616, 375] width 152 height 17
click at [550, 248] on div "[PERSON_NAME]" at bounding box center [616, 245] width 152 height 17
copy div "[PERSON_NAME]"
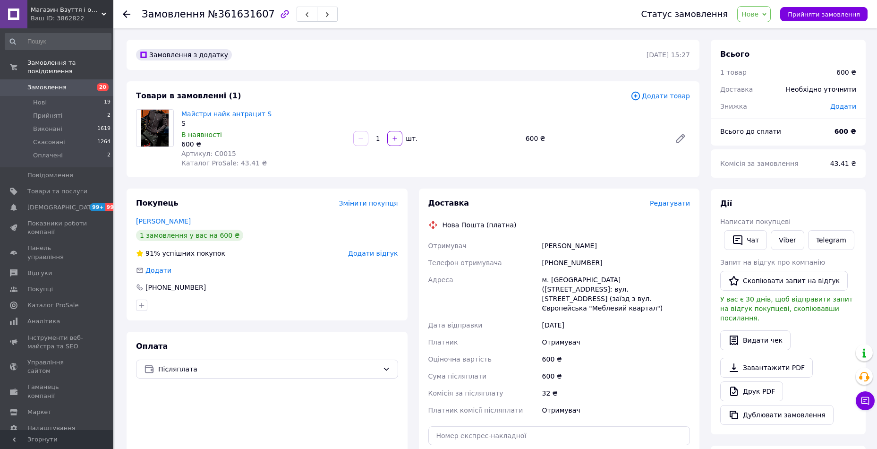
click at [570, 261] on div "[PHONE_NUMBER]" at bounding box center [616, 262] width 152 height 17
copy div "380500788381"
click at [559, 277] on div "м. [GEOGRAPHIC_DATA] ([STREET_ADDRESS]: вул. [STREET_ADDRESS] (заїзд з вул. Євр…" at bounding box center [616, 293] width 152 height 45
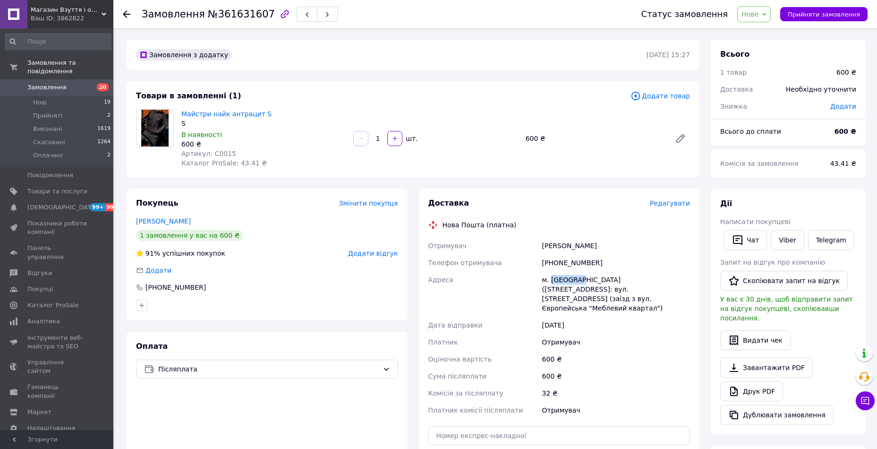
copy div "[GEOGRAPHIC_DATA]"
